Goal: Task Accomplishment & Management: Complete application form

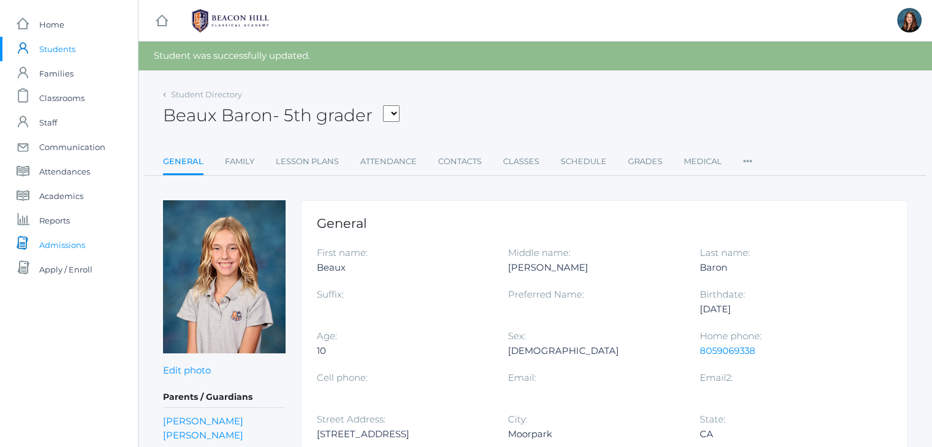
click at [65, 242] on span "Admissions" at bounding box center [62, 245] width 46 height 25
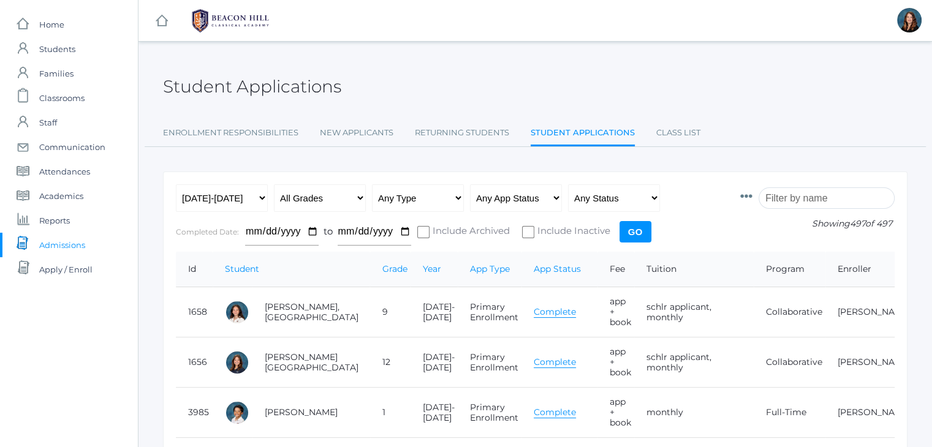
click at [800, 200] on input "search" at bounding box center [827, 198] width 136 height 21
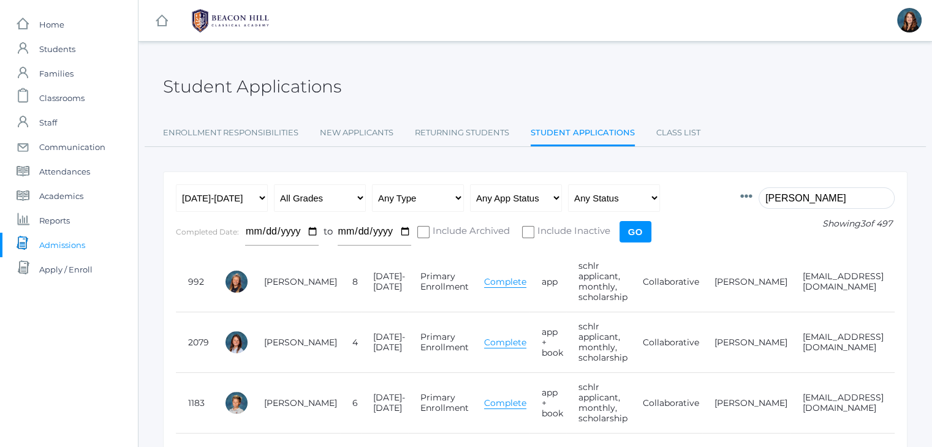
type input "[PERSON_NAME]"
click at [278, 348] on link "[PERSON_NAME]" at bounding box center [300, 342] width 73 height 11
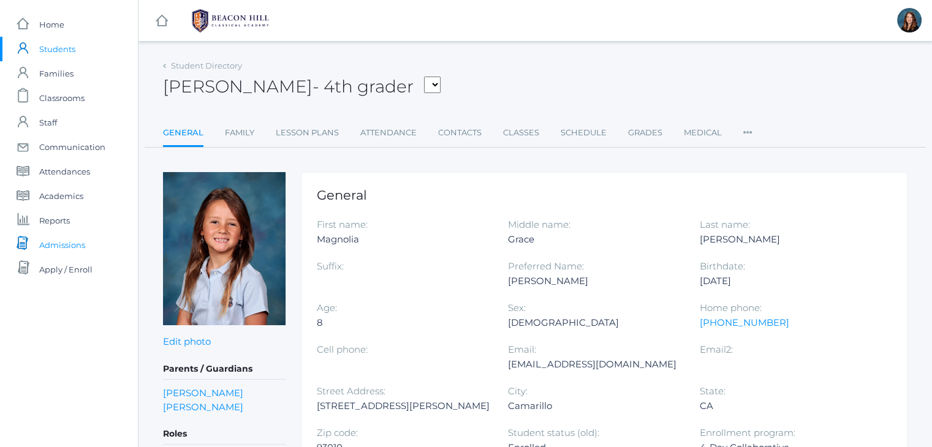
click at [75, 241] on span "Admissions" at bounding box center [62, 245] width 46 height 25
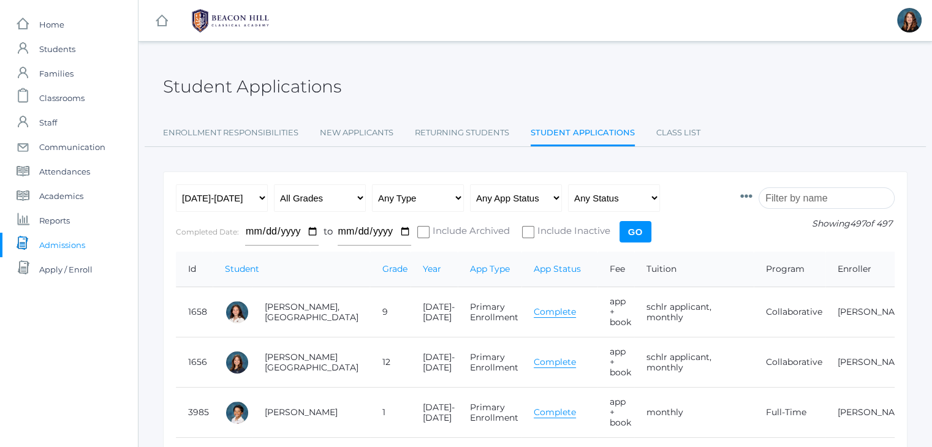
click at [797, 194] on input "search" at bounding box center [827, 198] width 136 height 21
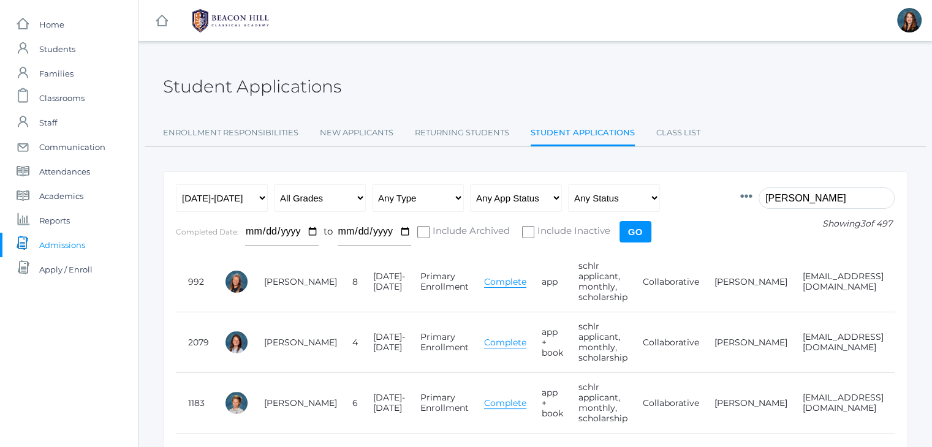
type input "[PERSON_NAME]"
click at [484, 339] on link "Complete" at bounding box center [505, 343] width 42 height 12
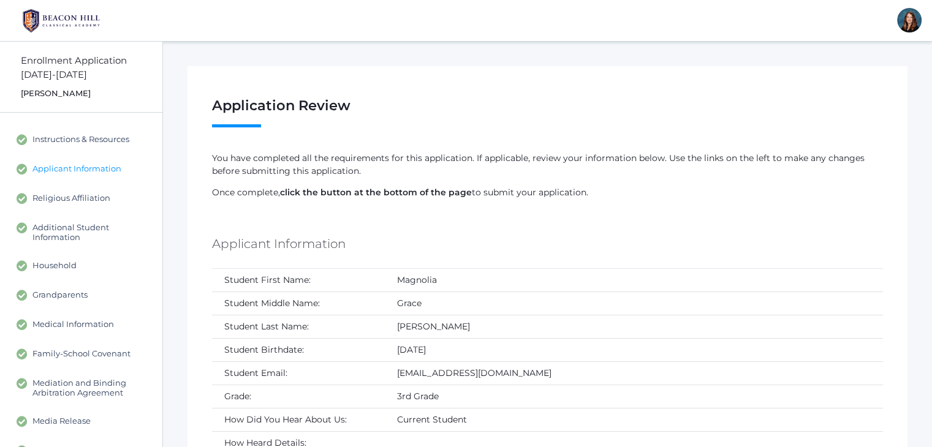
click at [105, 167] on span "Applicant Information" at bounding box center [76, 169] width 89 height 11
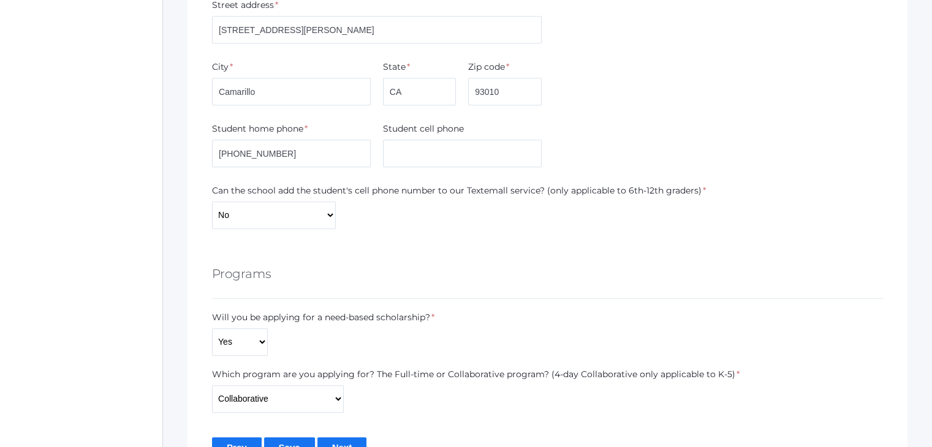
scroll to position [822, 0]
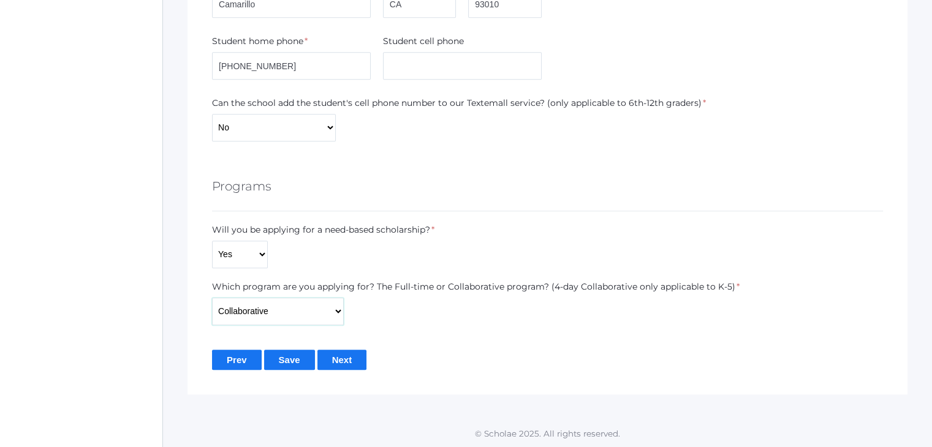
click at [336, 314] on select "Full-Time 4-Day Collaborative Collaborative Unknown" at bounding box center [278, 312] width 132 height 28
select select "4-Day Collaborative"
click at [212, 298] on select "Full-Time 4-Day Collaborative Collaborative Unknown" at bounding box center [278, 312] width 132 height 28
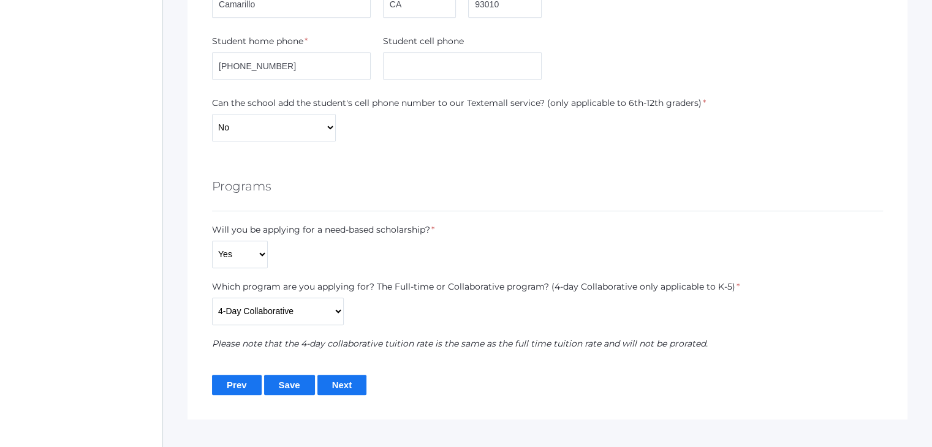
click at [287, 384] on input "Save" at bounding box center [289, 385] width 51 height 20
